Goal: Task Accomplishment & Management: Complete application form

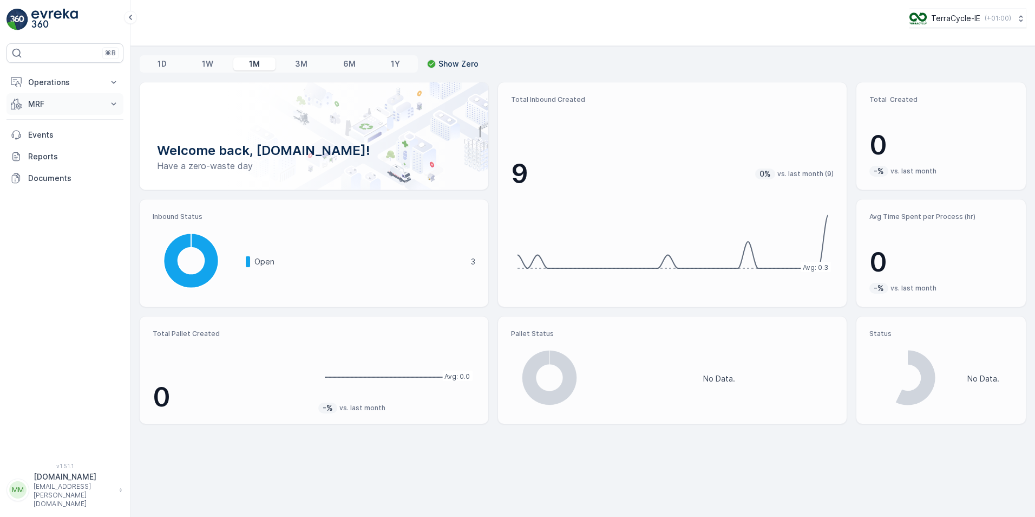
click at [111, 104] on icon at bounding box center [113, 104] width 11 height 11
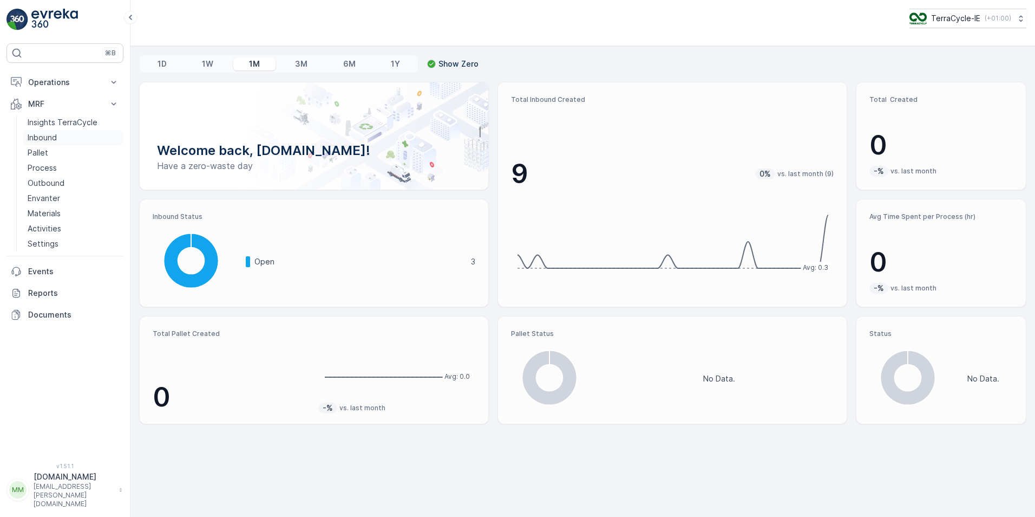
click at [56, 135] on p "Inbound" at bounding box center [42, 137] width 29 height 11
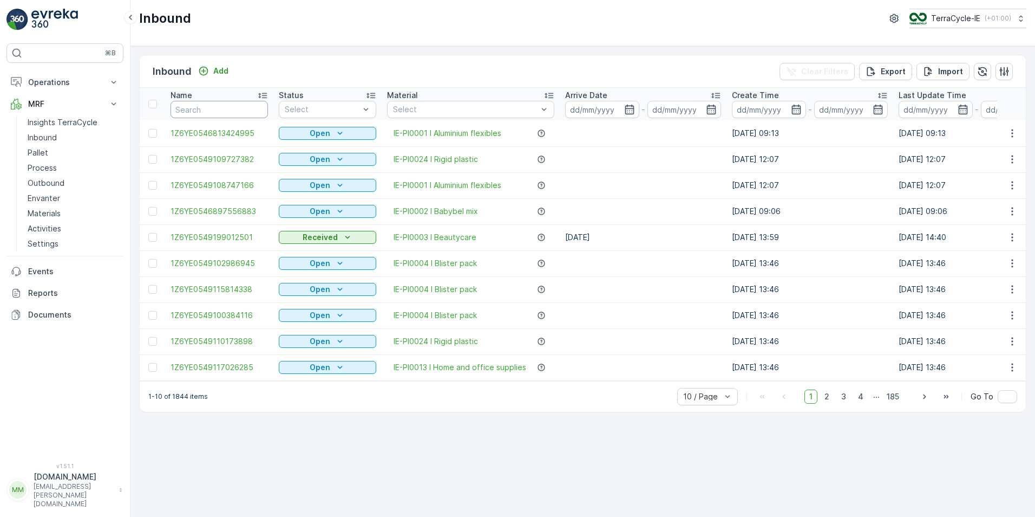
click at [230, 108] on input "text" at bounding box center [219, 109] width 97 height 17
type input "9525"
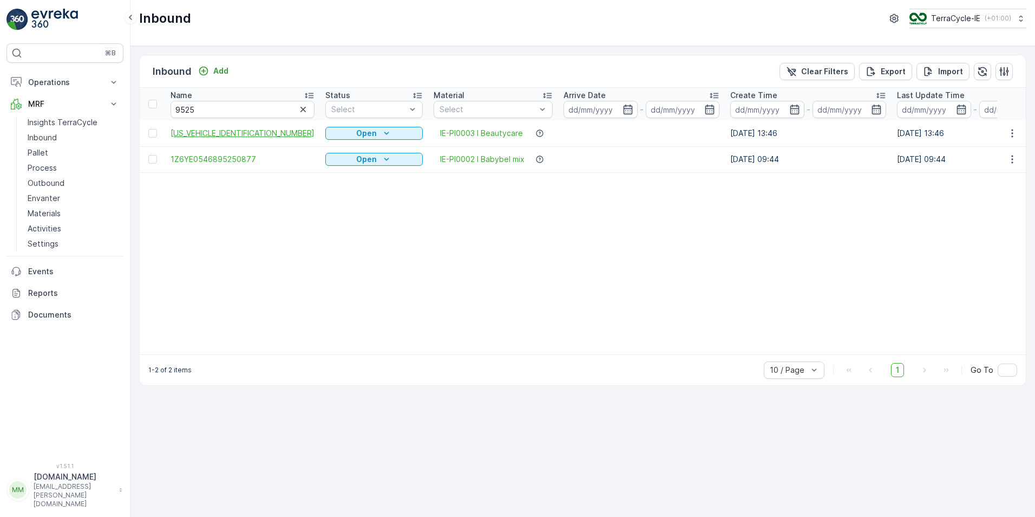
click at [228, 136] on span "[US_VEHICLE_IDENTIFICATION_NUMBER]" at bounding box center [243, 133] width 144 height 11
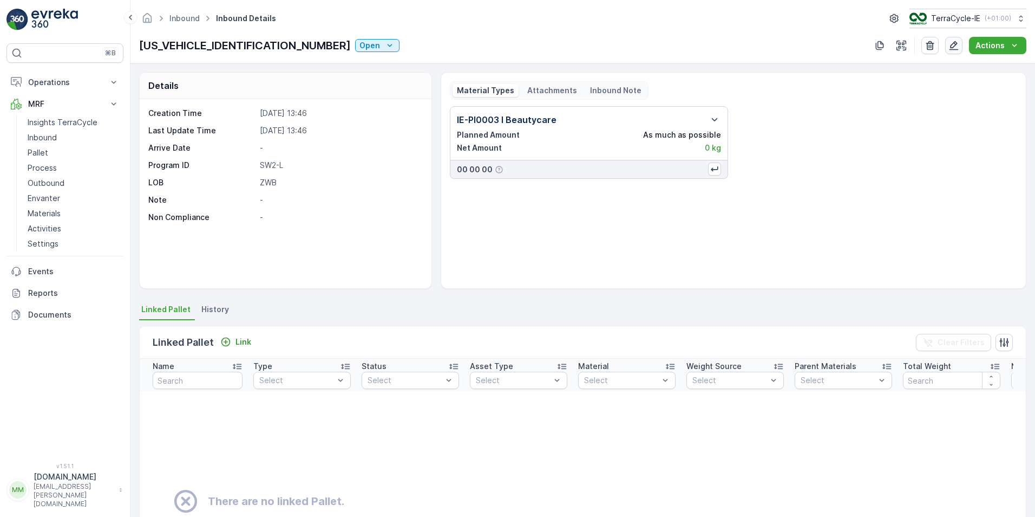
click at [958, 47] on icon "button" at bounding box center [954, 45] width 11 height 11
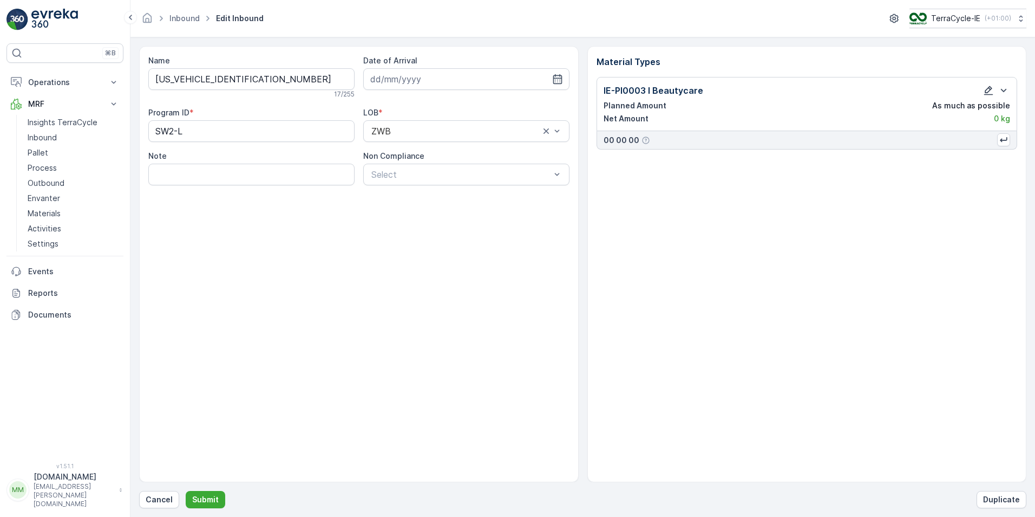
click at [990, 89] on icon "button" at bounding box center [989, 90] width 9 height 9
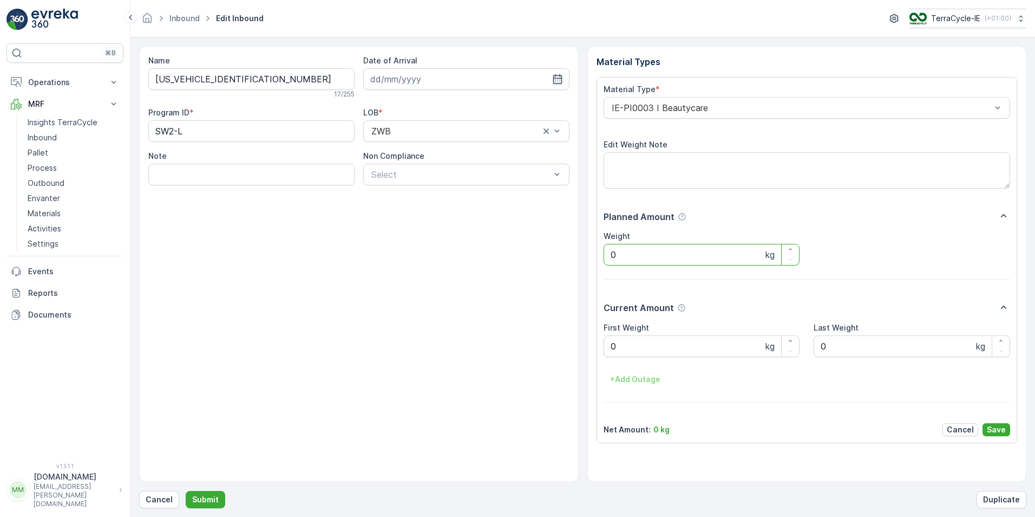
drag, startPoint x: 630, startPoint y: 252, endPoint x: 593, endPoint y: 259, distance: 37.4
click at [595, 258] on div "Material Types Material Type * IE-PI0003 I Beautycare Edit Weight Note Planned …" at bounding box center [808, 264] width 440 height 436
type input "21.4"
drag, startPoint x: 617, startPoint y: 348, endPoint x: 602, endPoint y: 341, distance: 16.2
click at [605, 348] on Weight "0" at bounding box center [702, 346] width 197 height 22
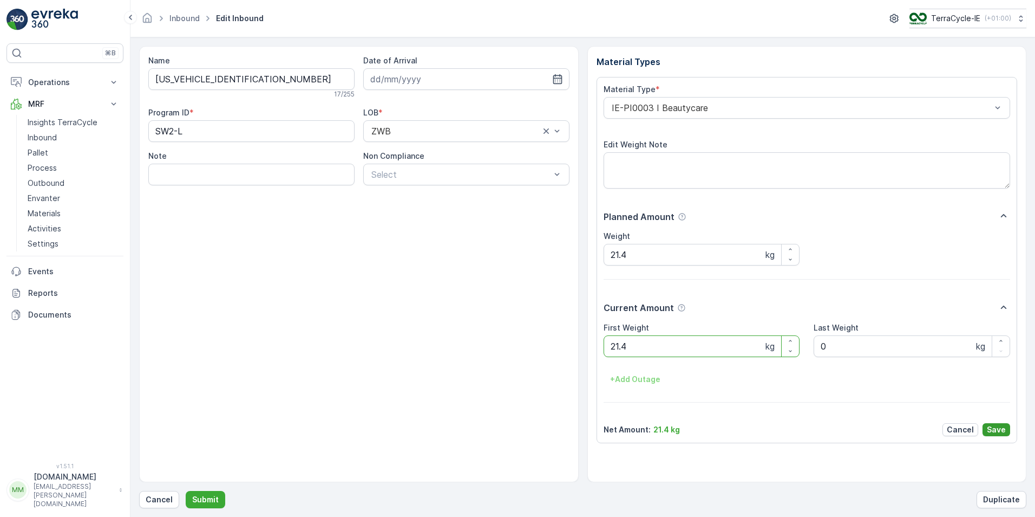
type Weight "21.4"
click at [996, 426] on p "Save" at bounding box center [996, 429] width 19 height 11
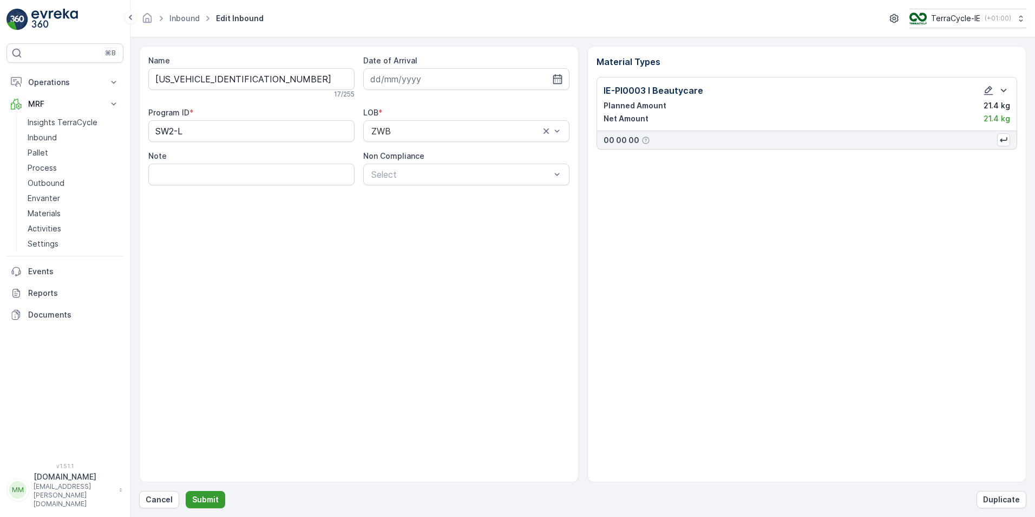
click at [211, 503] on p "Submit" at bounding box center [205, 499] width 27 height 11
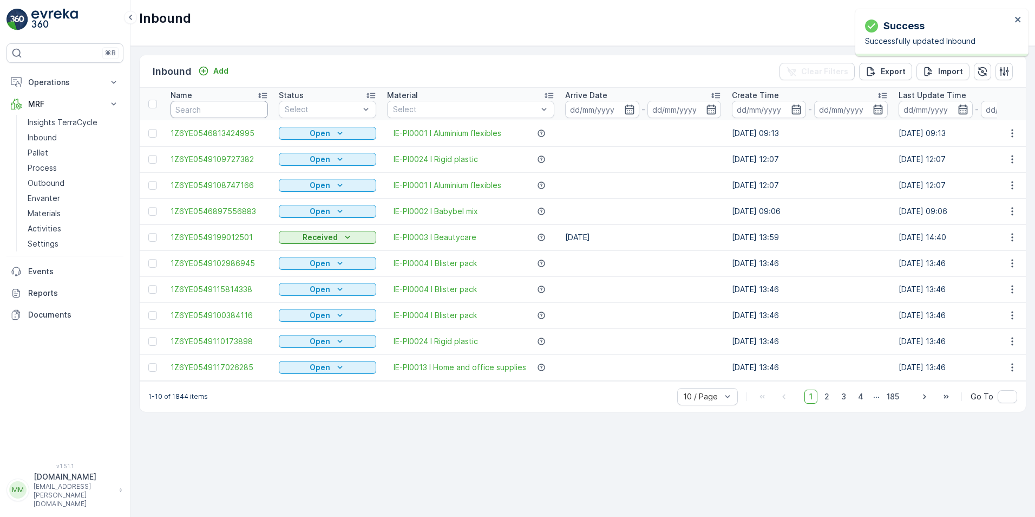
click at [251, 108] on input "text" at bounding box center [219, 109] width 97 height 17
type input "9525"
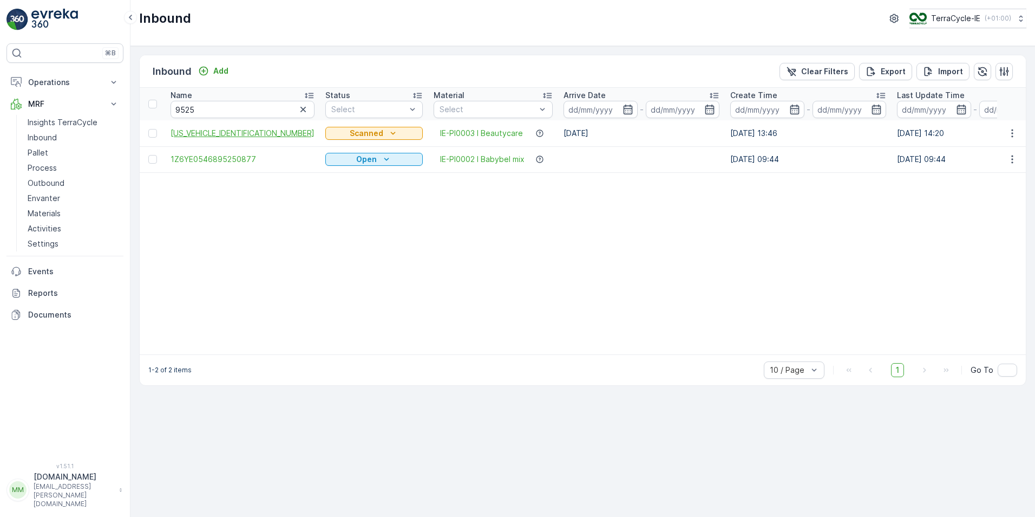
click at [244, 132] on span "[US_VEHICLE_IDENTIFICATION_NUMBER]" at bounding box center [243, 133] width 144 height 11
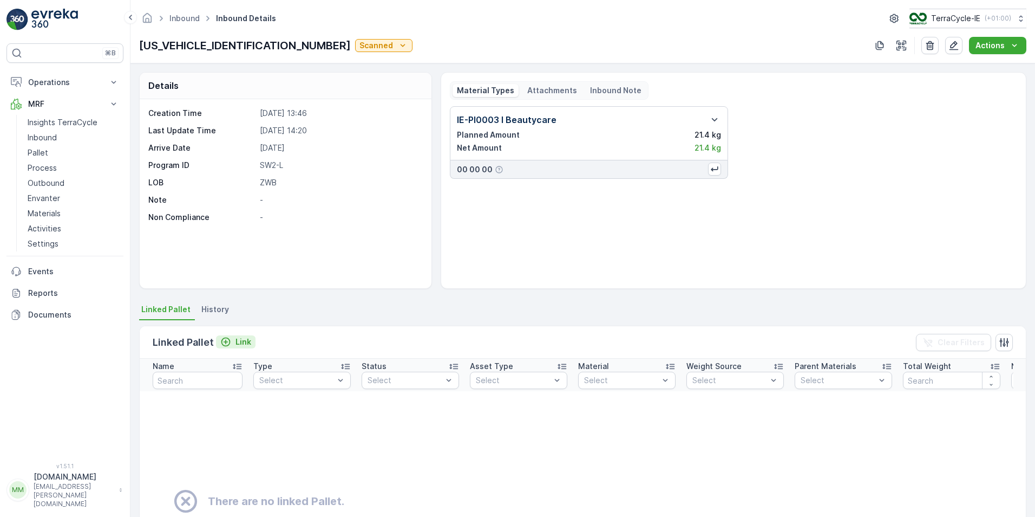
click at [238, 346] on p "Link" at bounding box center [244, 341] width 16 height 11
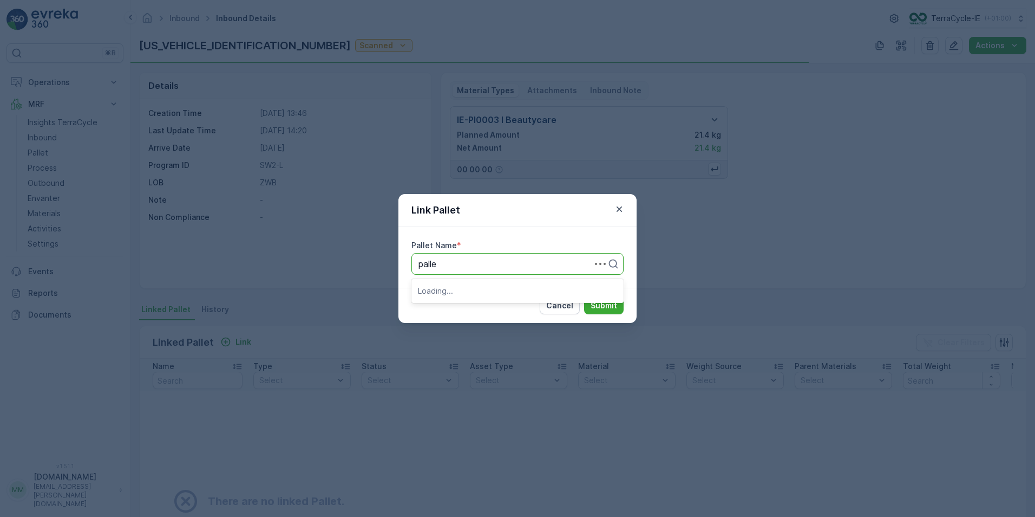
type input "pallet"
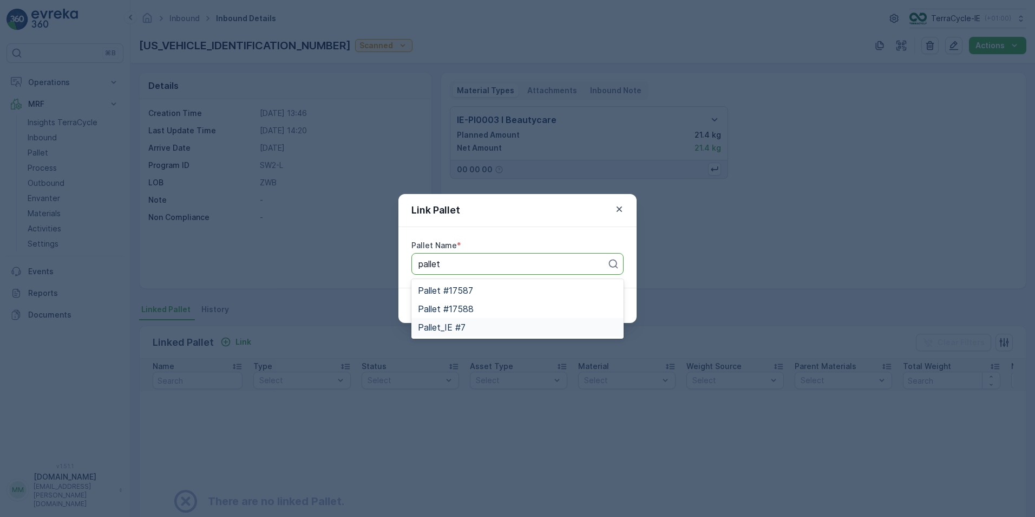
click at [462, 326] on span "Pallet_IE #7" at bounding box center [442, 327] width 48 height 10
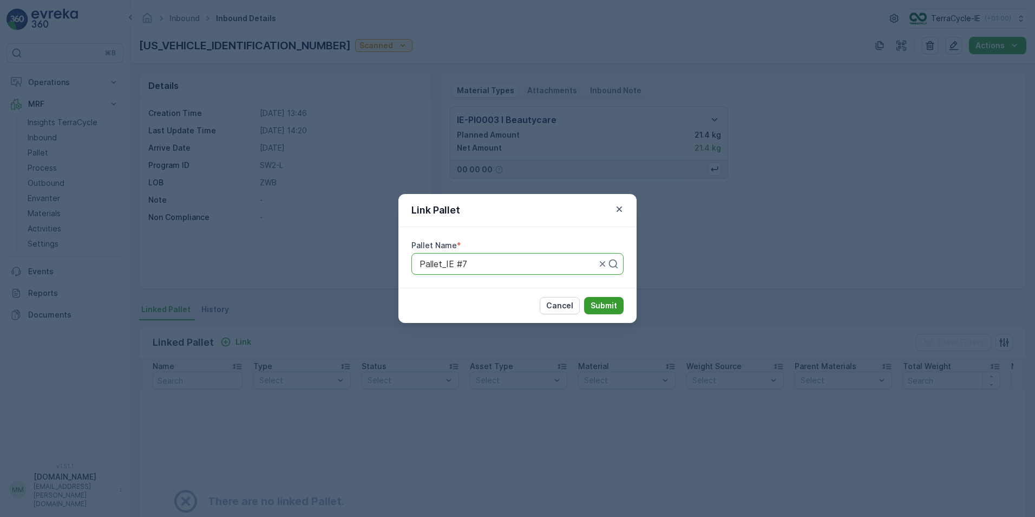
click at [603, 308] on p "Submit" at bounding box center [604, 305] width 27 height 11
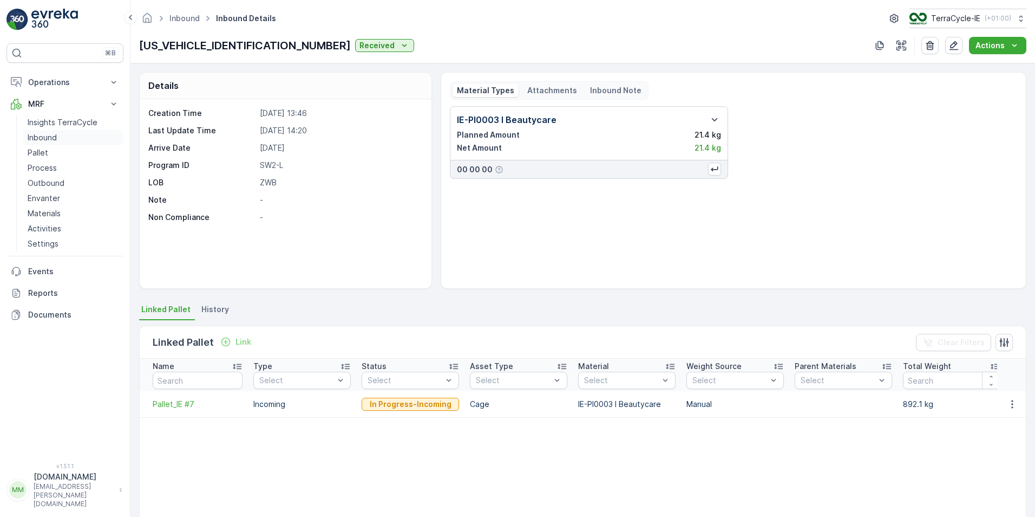
click at [63, 132] on link "Inbound" at bounding box center [73, 137] width 100 height 15
